Goal: Task Accomplishment & Management: Manage account settings

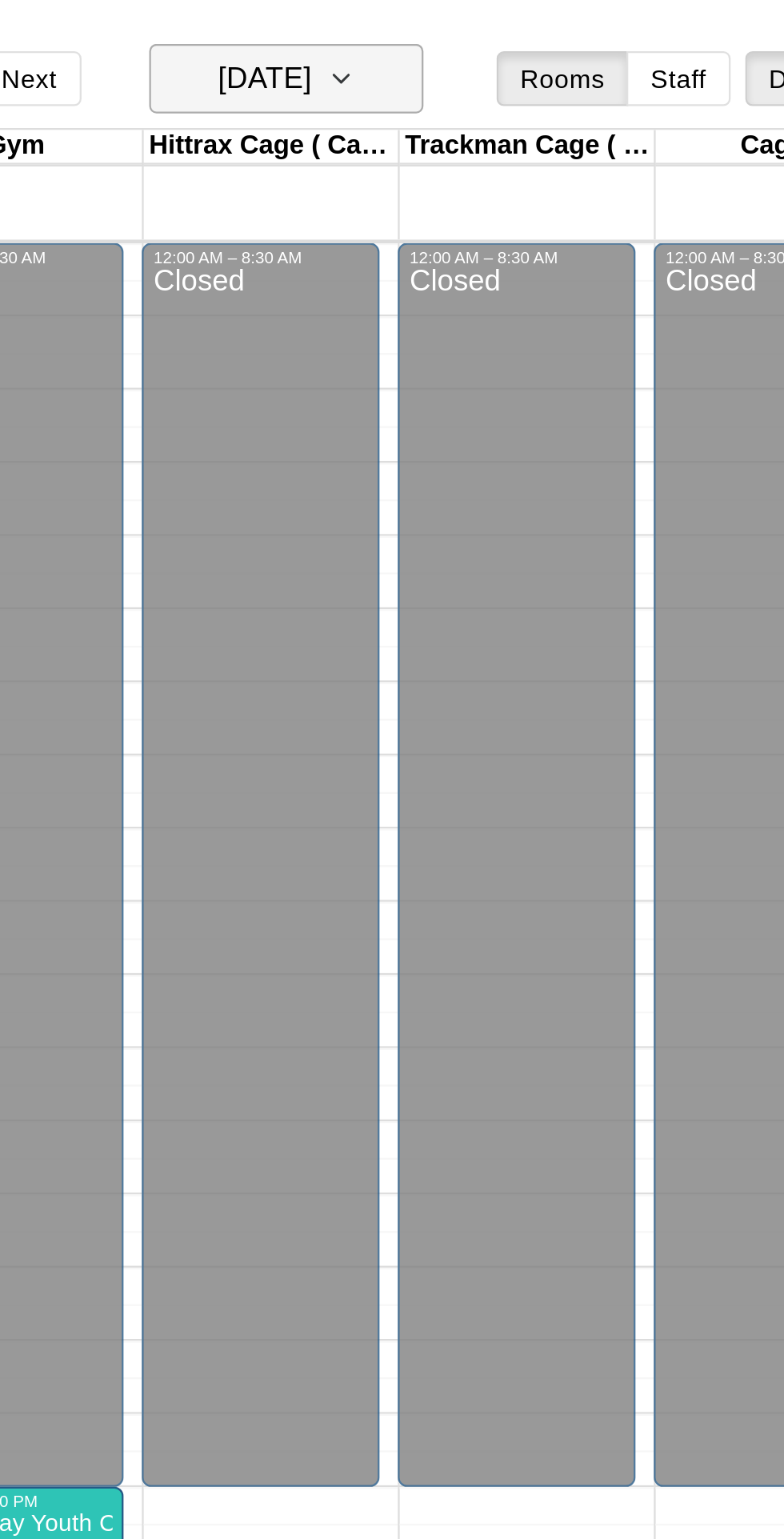
click at [485, 39] on button "Wednesday Aug 20" at bounding box center [438, 34] width 120 height 30
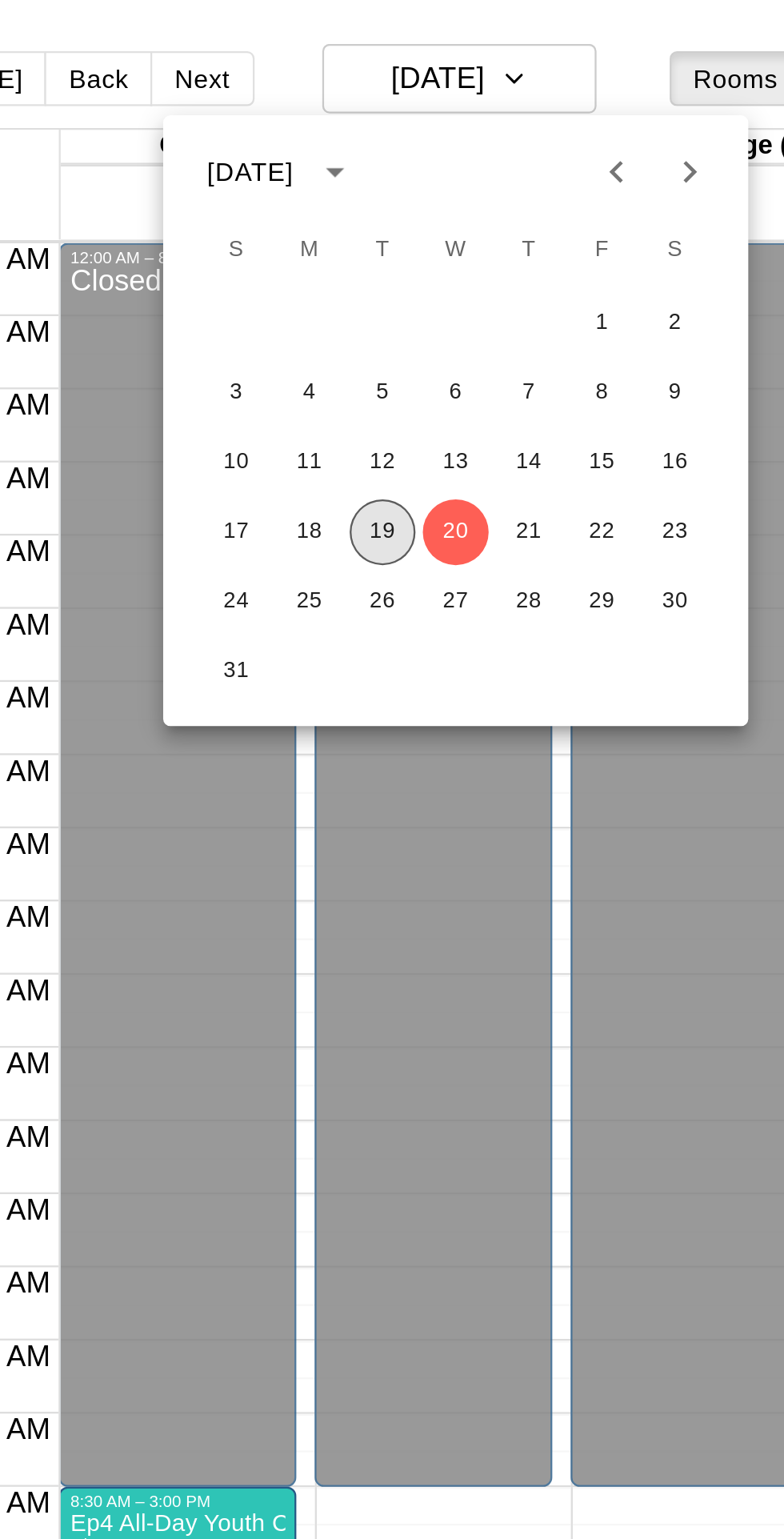
click at [401, 227] on button "19" at bounding box center [403, 232] width 29 height 29
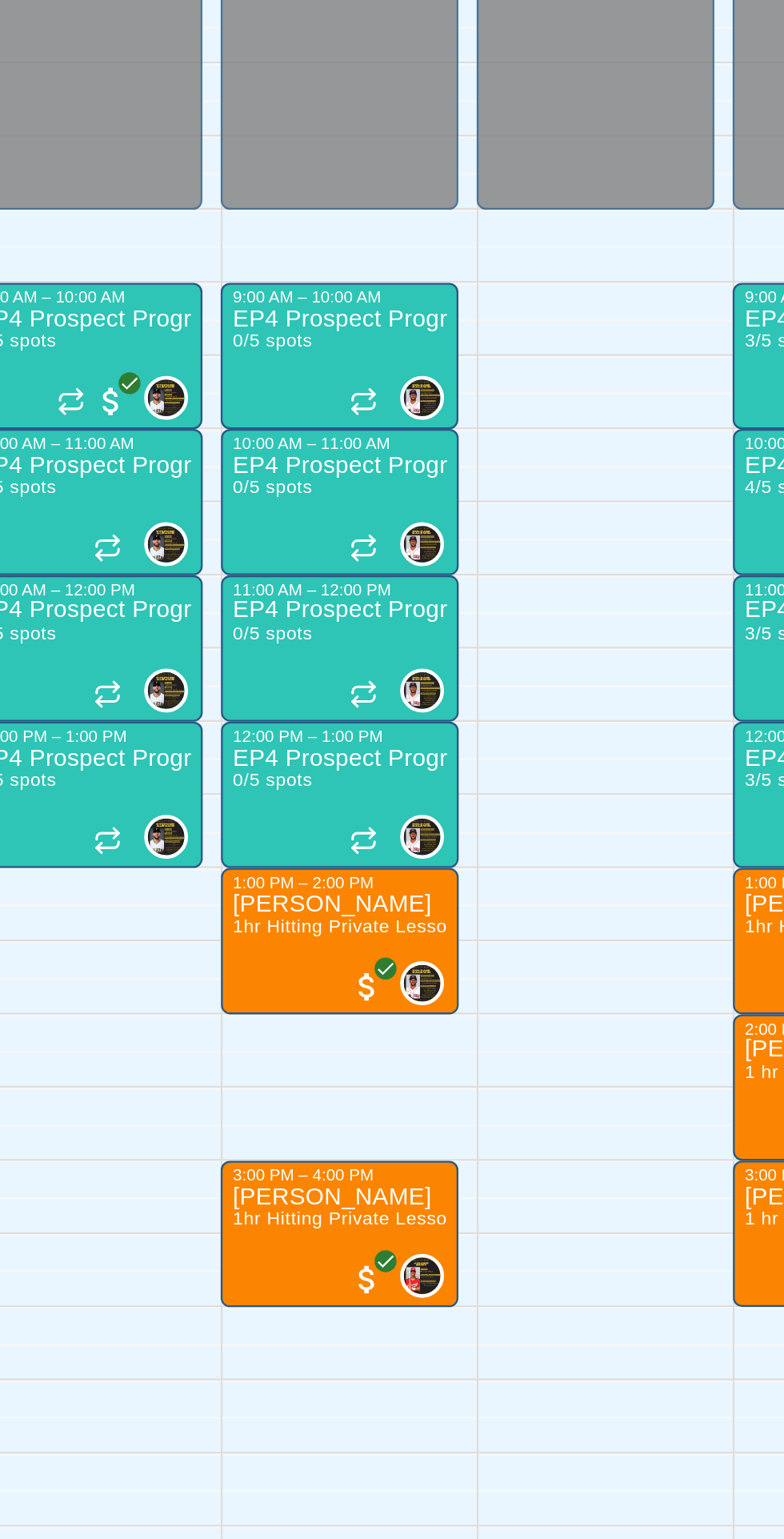
scroll to position [0, 108]
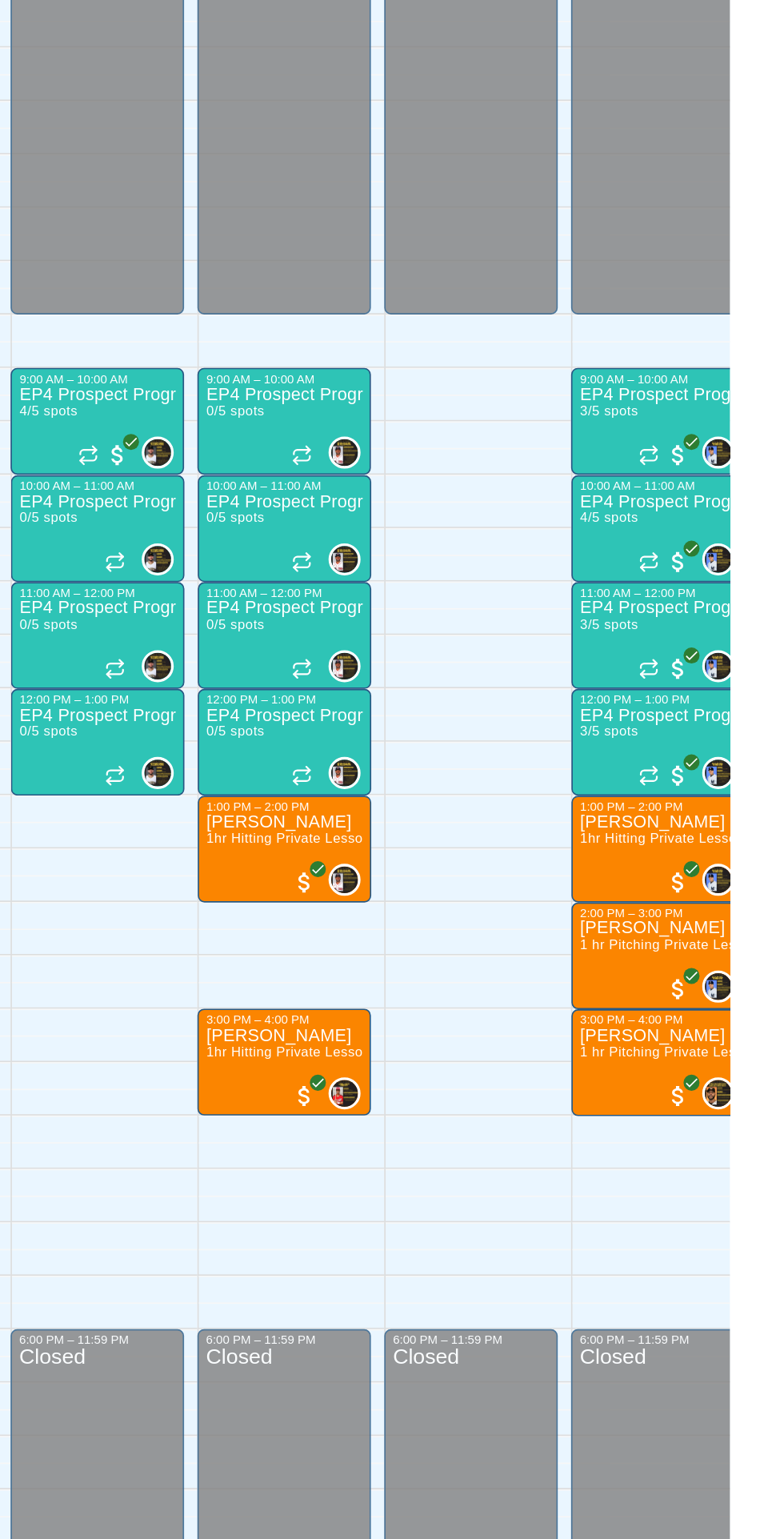
scroll to position [1, 21]
